Goal: Task Accomplishment & Management: Manage account settings

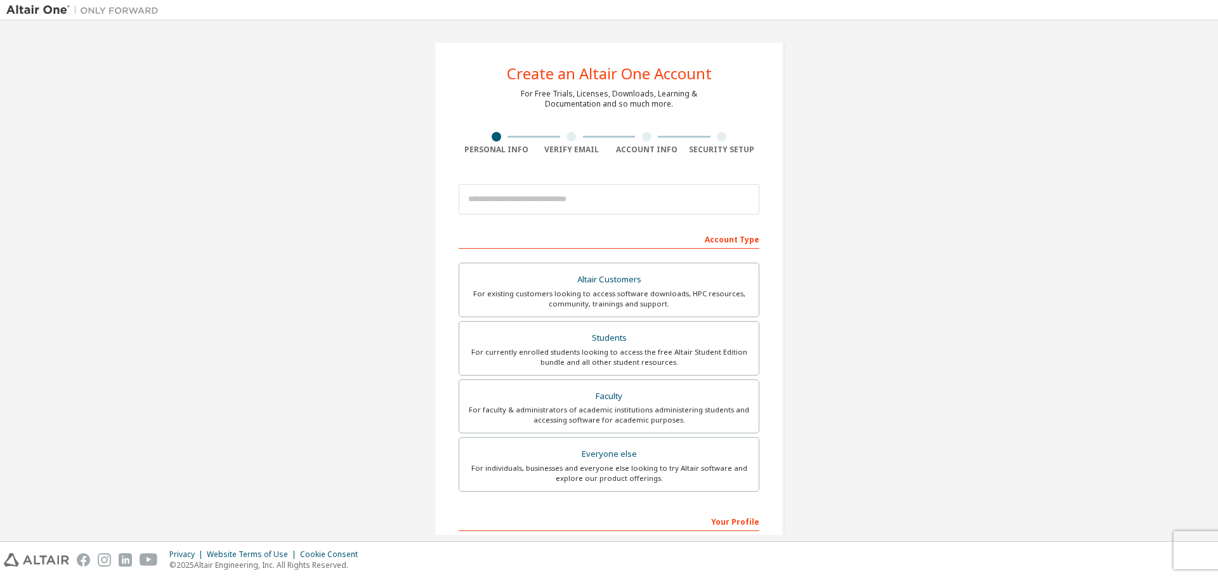
click at [570, 138] on div at bounding box center [572, 137] width 10 height 10
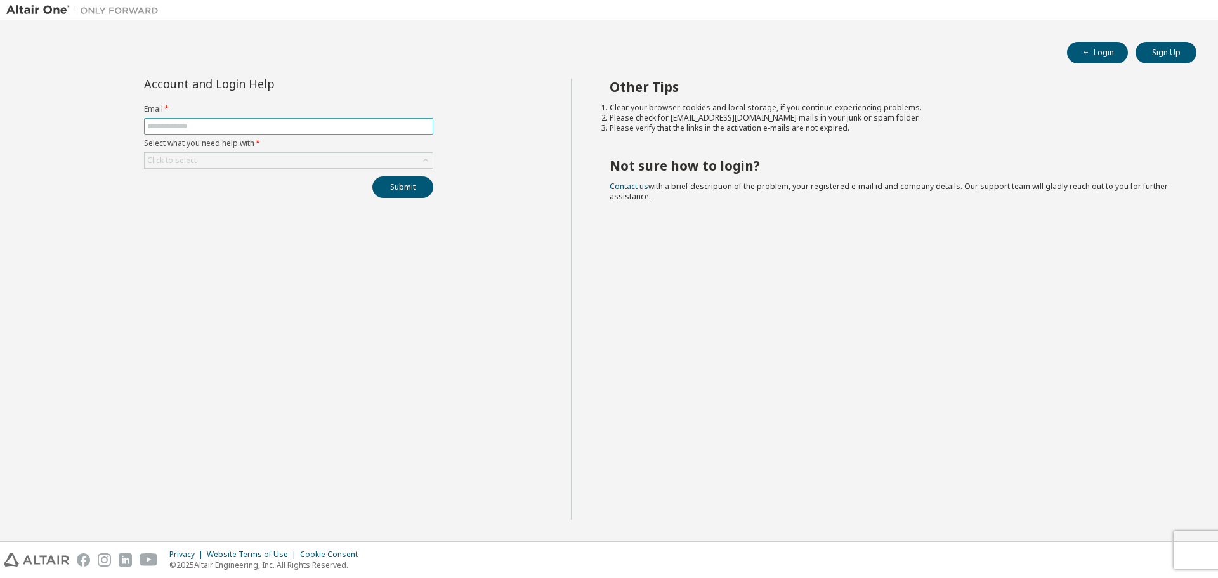
click at [420, 129] on input "text" at bounding box center [288, 126] width 283 height 10
type input "**********"
click at [376, 156] on div "Click to select" at bounding box center [289, 160] width 288 height 15
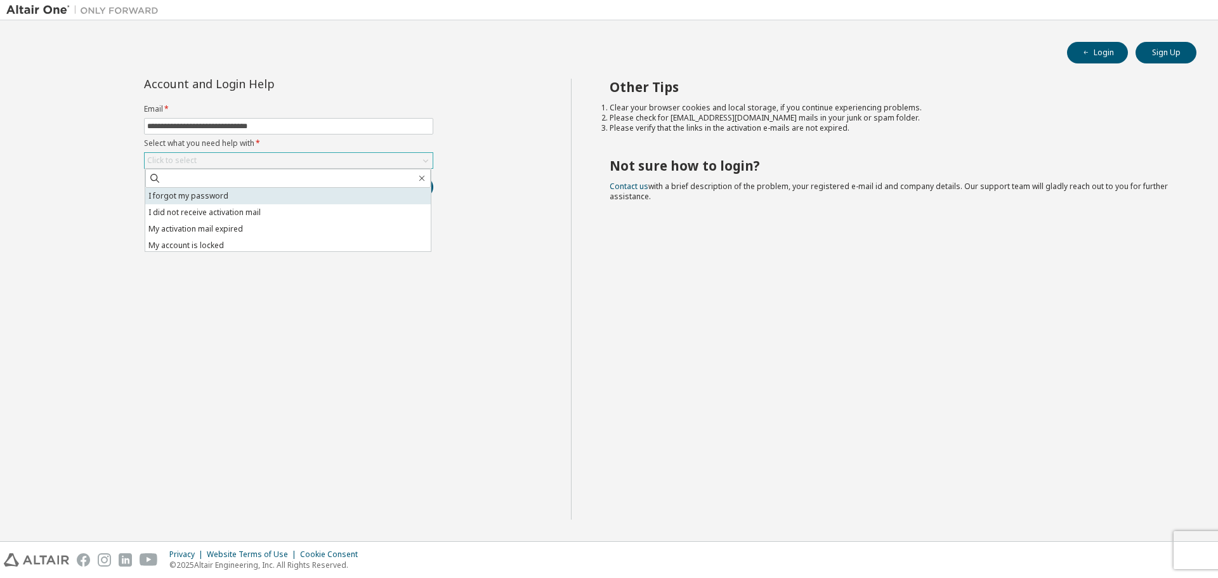
click at [229, 197] on li "I forgot my password" at bounding box center [288, 196] width 286 height 16
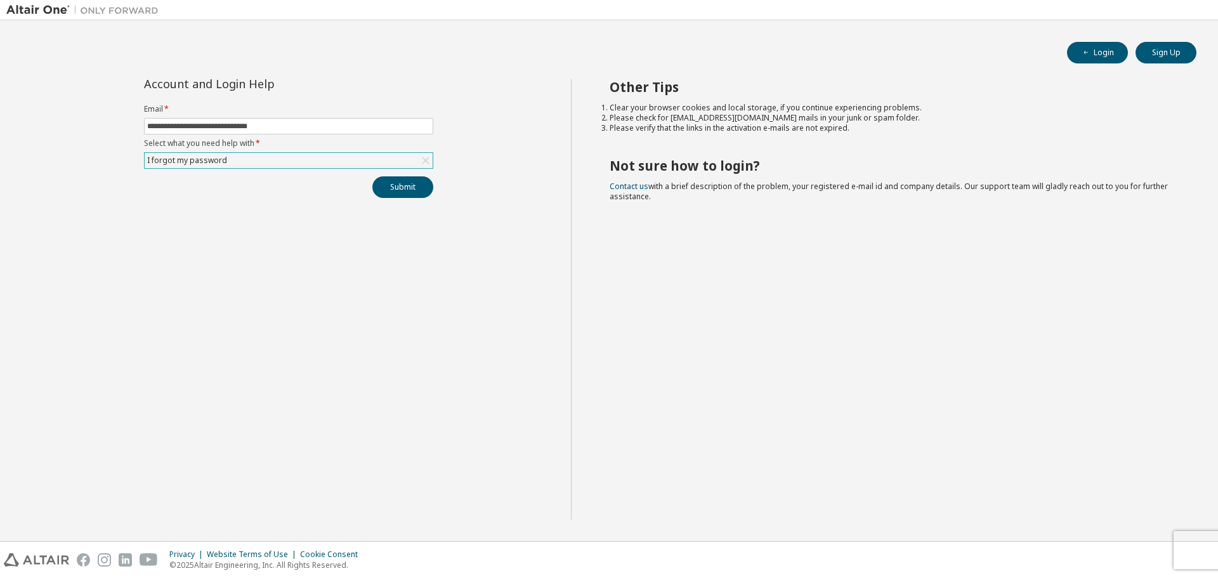
click at [426, 159] on icon at bounding box center [425, 160] width 13 height 13
click at [1084, 49] on icon "button" at bounding box center [1086, 53] width 8 height 8
